Goal: Information Seeking & Learning: Learn about a topic

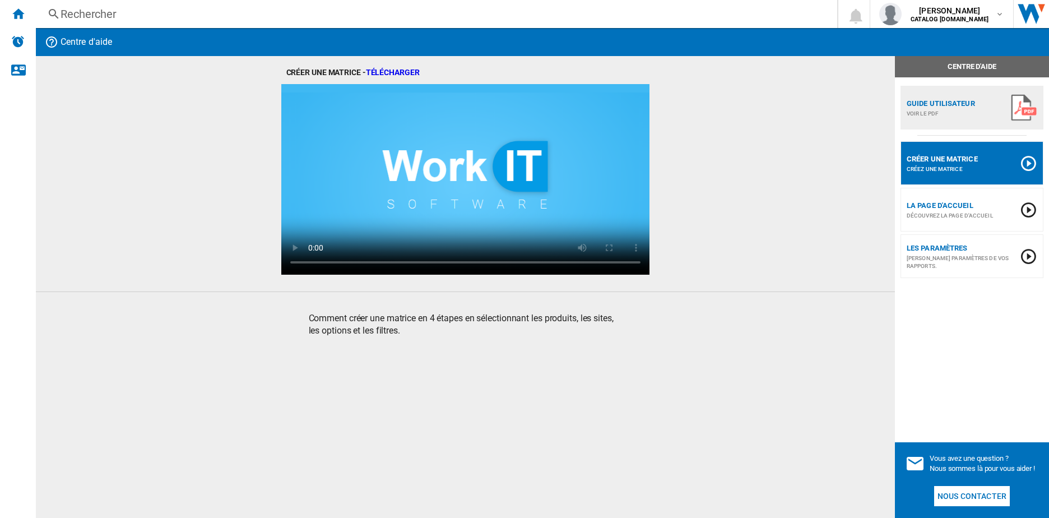
click at [92, 11] on div "Rechercher" at bounding box center [434, 14] width 747 height 16
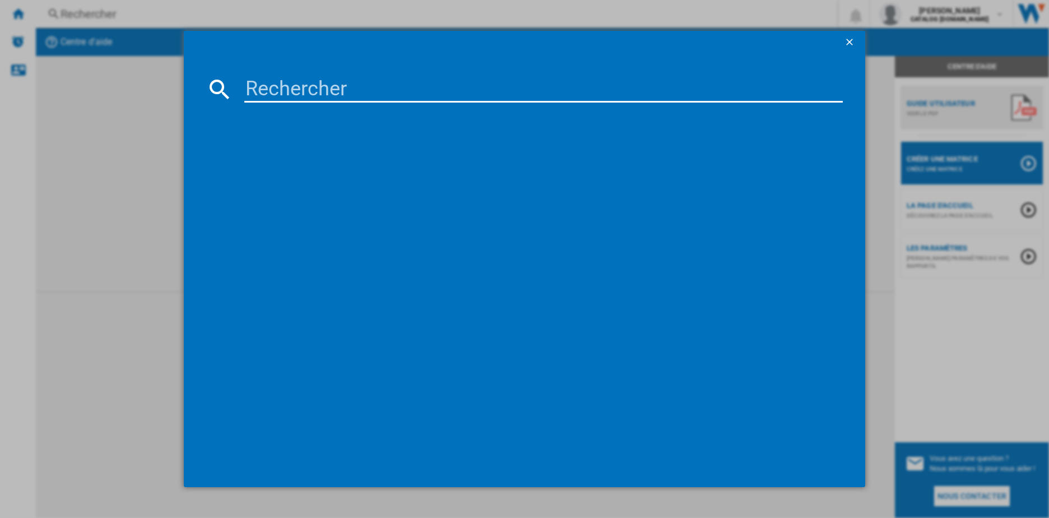
click at [262, 86] on input at bounding box center [543, 89] width 599 height 27
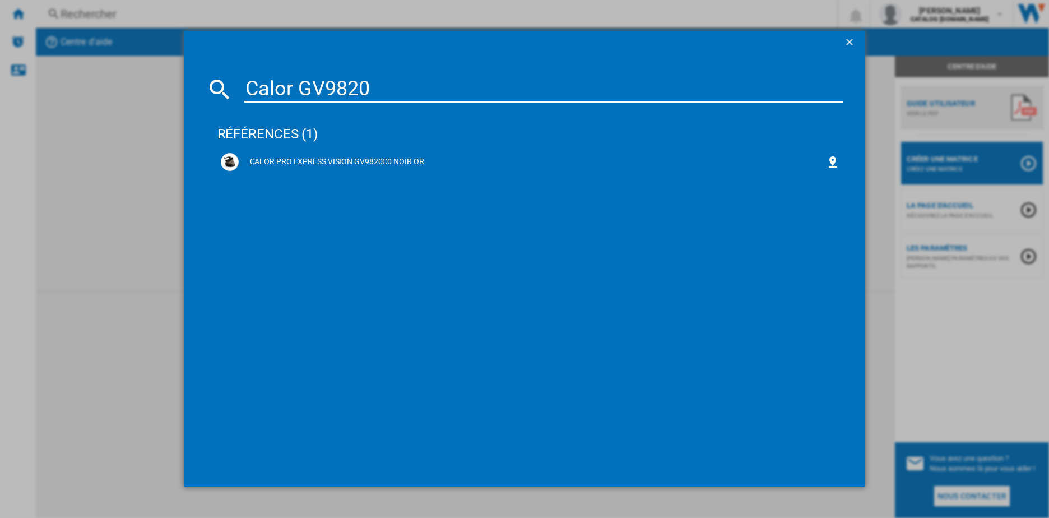
type input "Calor GV9820"
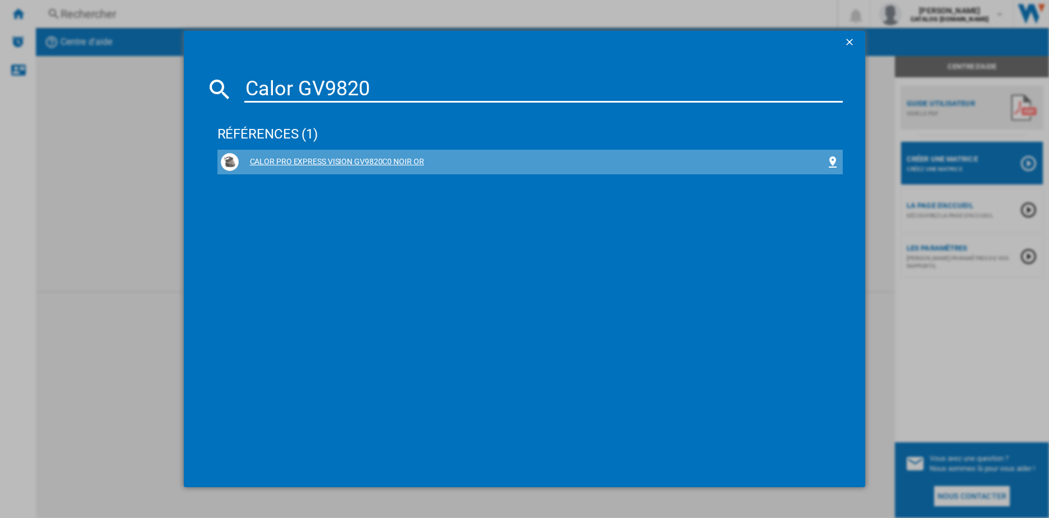
click at [309, 161] on div "CALOR PRO EXPRESS VISION GV9820C0 NOIR OR" at bounding box center [533, 161] width 588 height 11
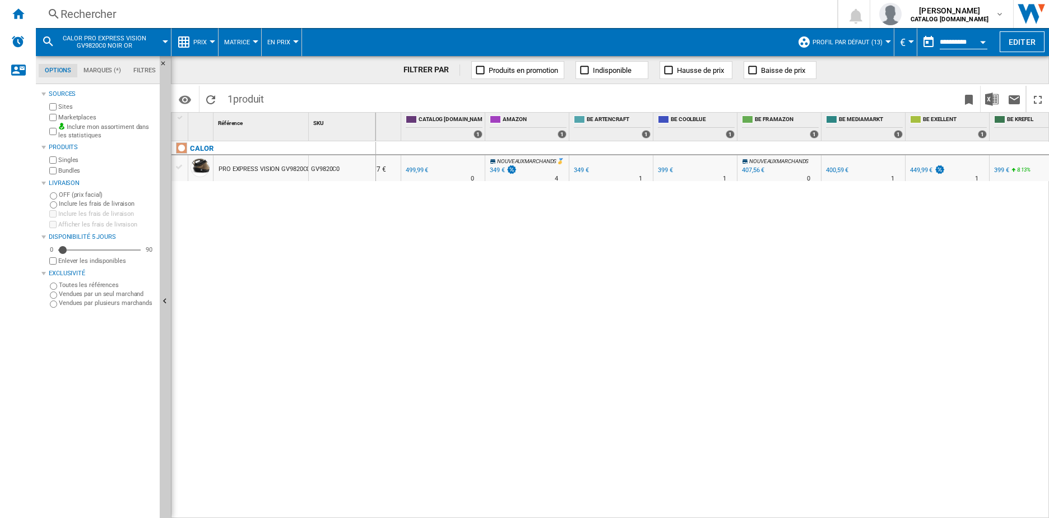
scroll to position [0, 139]
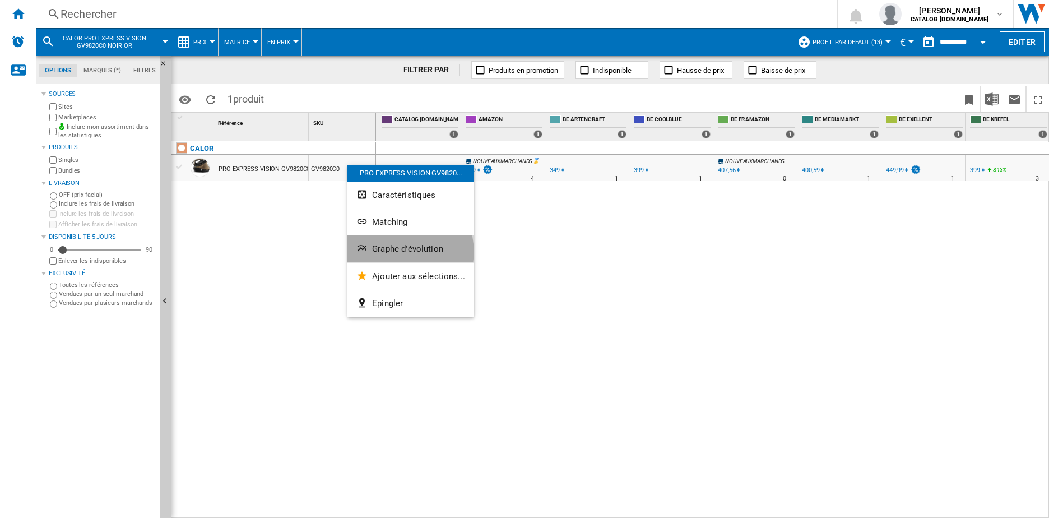
click at [401, 252] on span "Graphe d'évolution" at bounding box center [407, 249] width 71 height 10
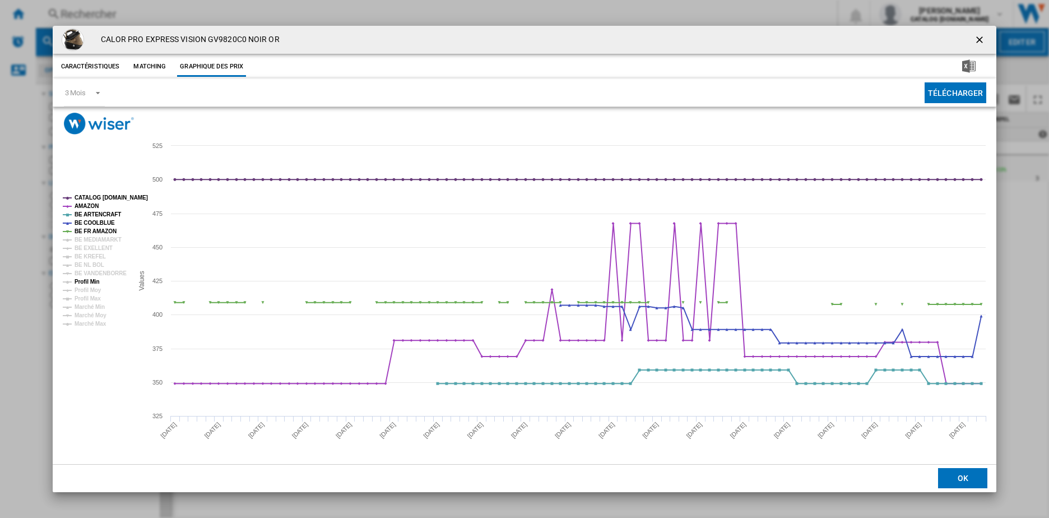
click at [87, 278] on tspan "Profil Min" at bounding box center [87, 281] width 25 height 6
click at [110, 239] on tspan "BE MEDIAMARKT" at bounding box center [98, 239] width 47 height 6
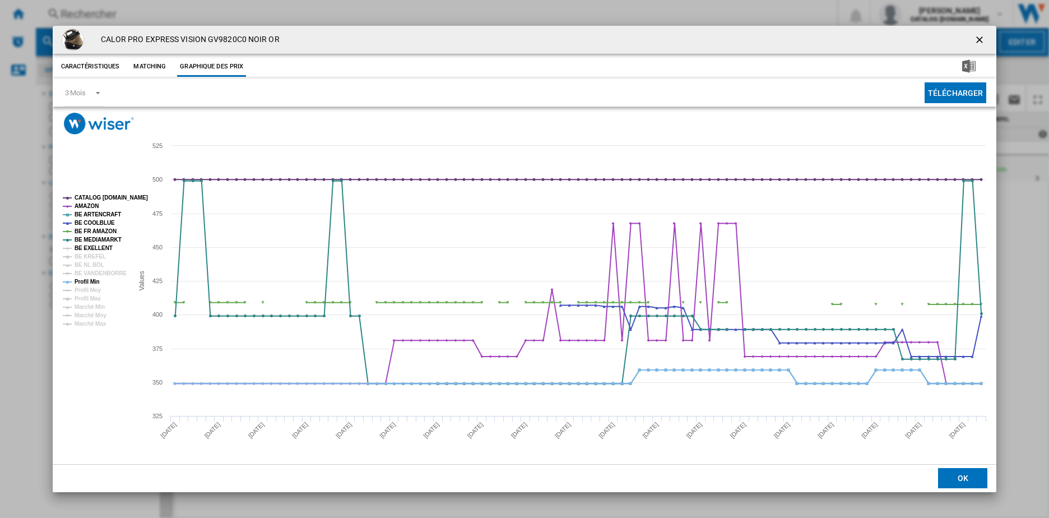
click at [104, 248] on tspan "BE EXELLENT" at bounding box center [94, 248] width 38 height 6
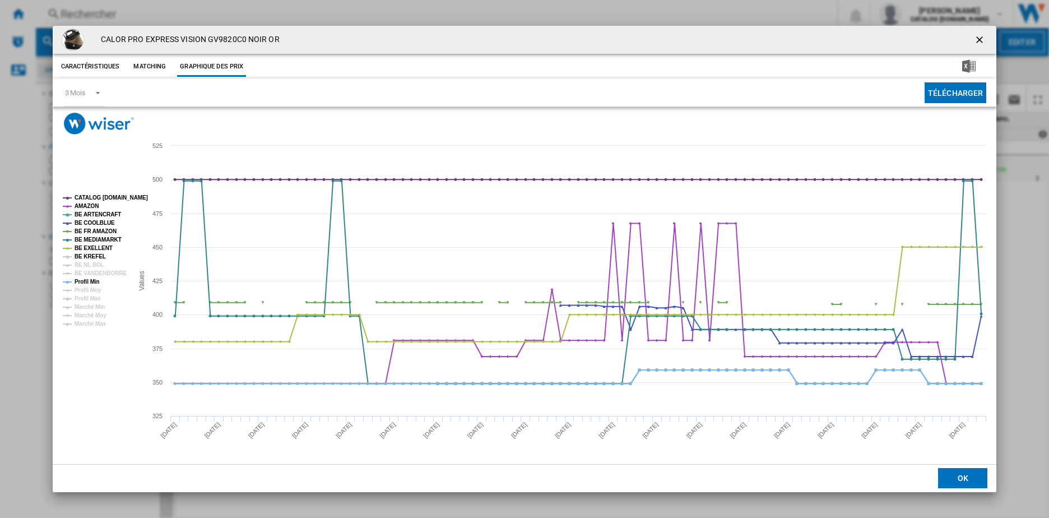
click at [99, 258] on tspan "BE KREFEL" at bounding box center [90, 256] width 31 height 6
click at [99, 265] on tspan "BE NL BOL" at bounding box center [90, 265] width 30 height 6
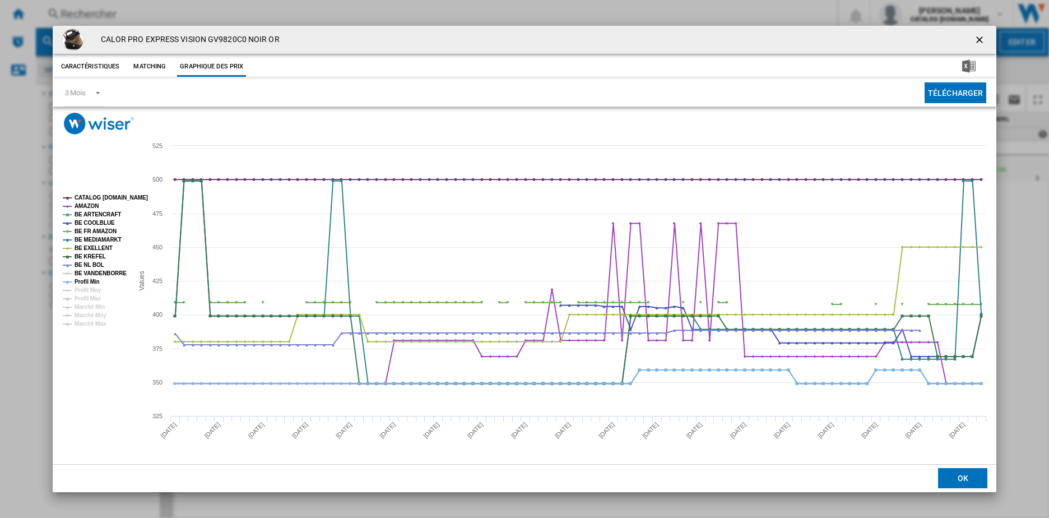
click at [119, 276] on tspan "BE VANDENBORRE" at bounding box center [101, 273] width 52 height 6
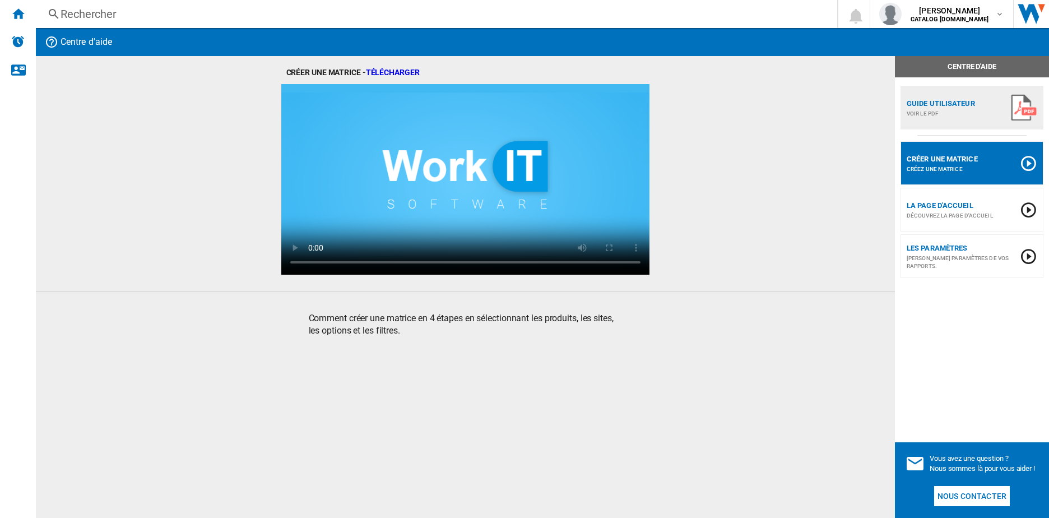
click at [108, 12] on div "Rechercher" at bounding box center [434, 14] width 747 height 16
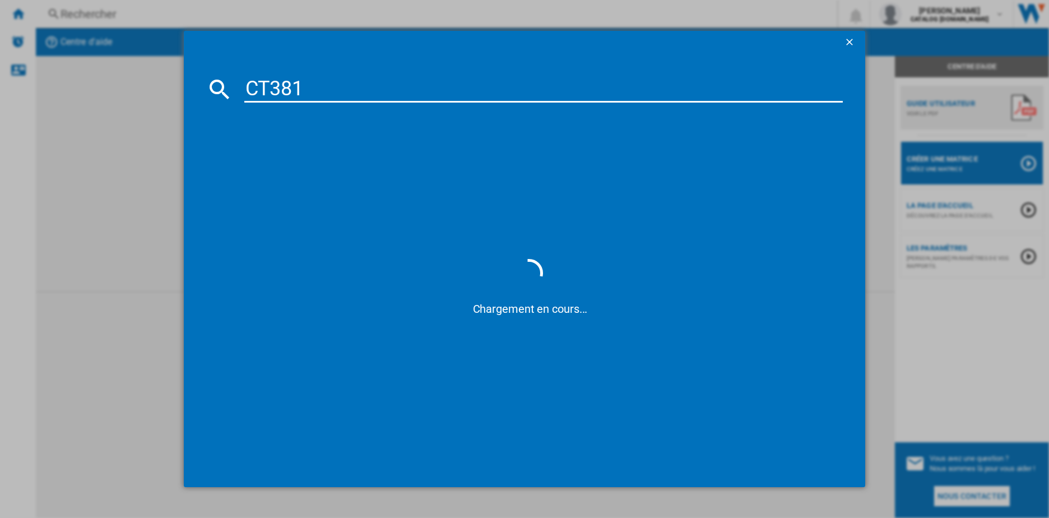
type input "CT3818"
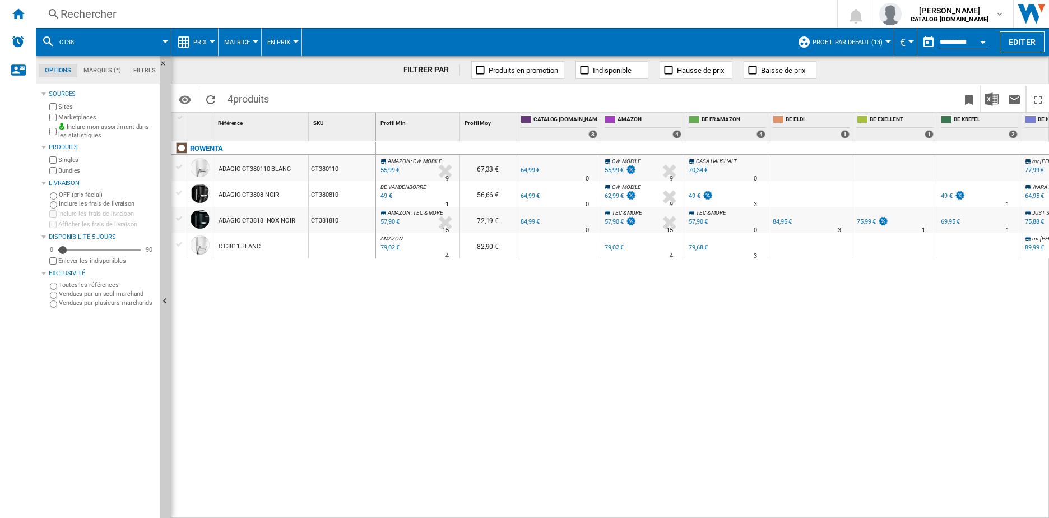
drag, startPoint x: 348, startPoint y: 141, endPoint x: 244, endPoint y: 195, distance: 118.0
click at [244, 195] on div "ADAGIO CT3808 NOIR" at bounding box center [248, 195] width 61 height 26
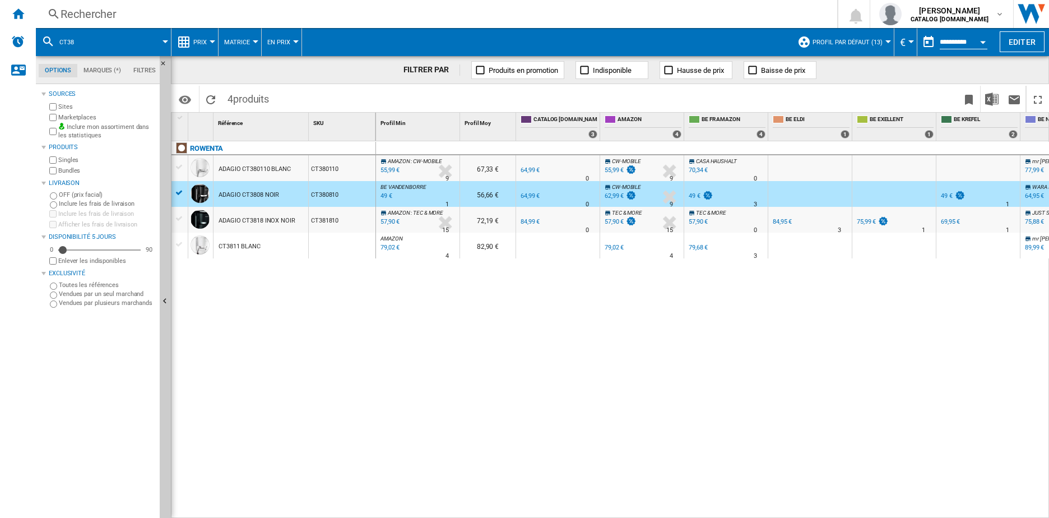
click at [244, 195] on div "ADAGIO CT3808 NOIR" at bounding box center [248, 195] width 61 height 26
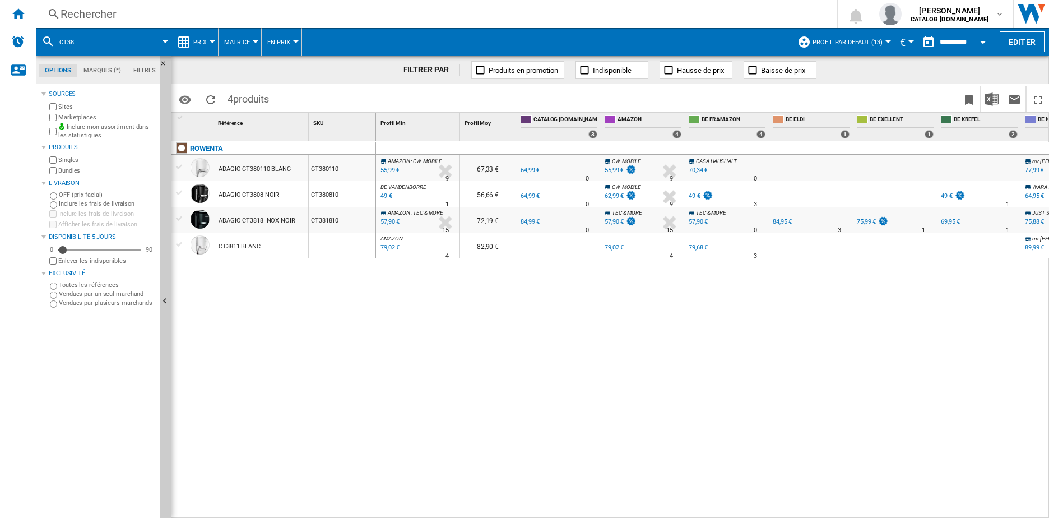
click at [244, 195] on div "ADAGIO CT3808 NOIR" at bounding box center [248, 195] width 61 height 26
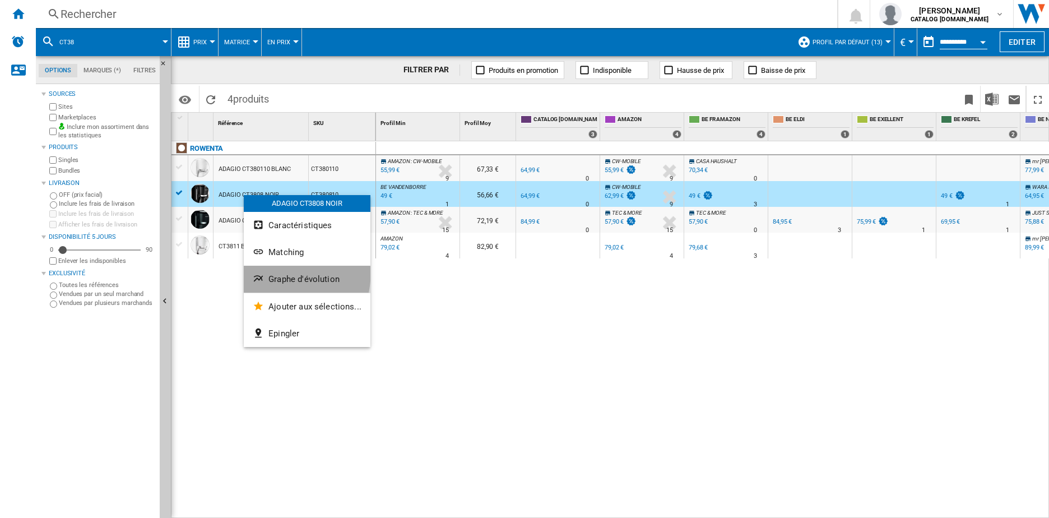
click at [283, 275] on span "Graphe d'évolution" at bounding box center [303, 279] width 71 height 10
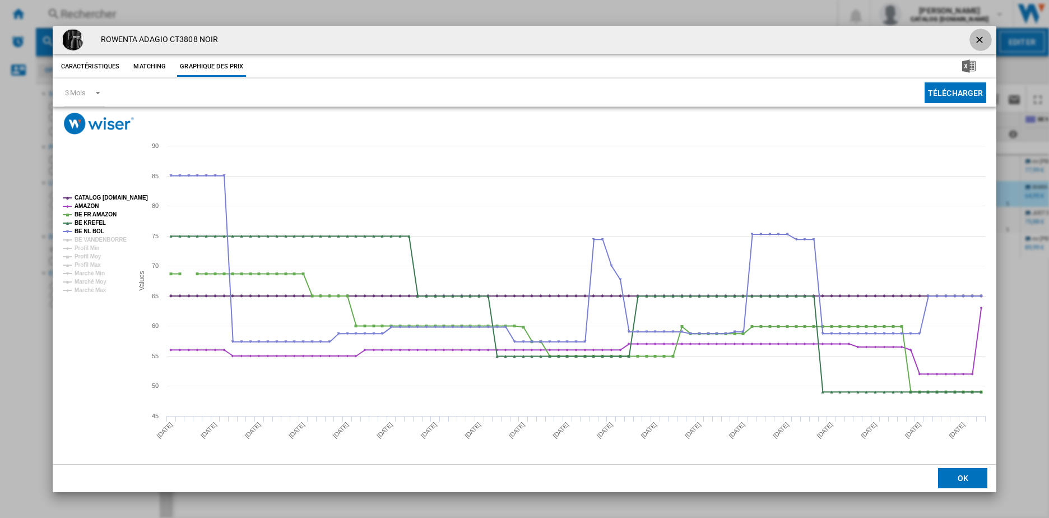
click at [981, 38] on ng-md-icon "getI18NText('BUTTONS.CLOSE_DIALOG')" at bounding box center [980, 40] width 13 height 13
